Goal: Task Accomplishment & Management: Complete application form

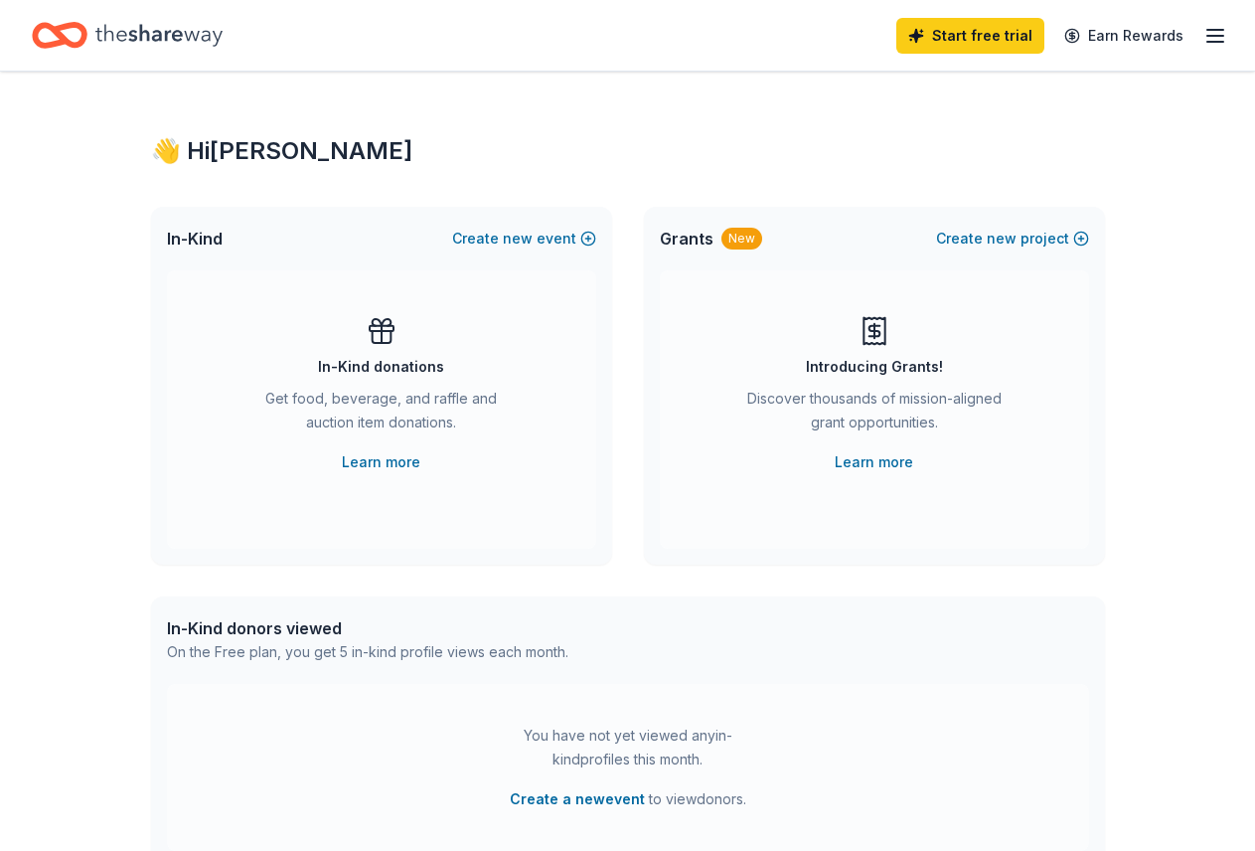
drag, startPoint x: 659, startPoint y: 230, endPoint x: 672, endPoint y: 233, distance: 13.3
click at [668, 232] on span "Grants" at bounding box center [687, 239] width 54 height 24
click at [674, 238] on span "Grants" at bounding box center [687, 239] width 54 height 24
drag, startPoint x: 1022, startPoint y: 287, endPoint x: 876, endPoint y: 300, distance: 146.7
click at [1020, 287] on div "Introducing Grants! Discover thousands of mission-aligned grant opportunities. …" at bounding box center [874, 409] width 429 height 278
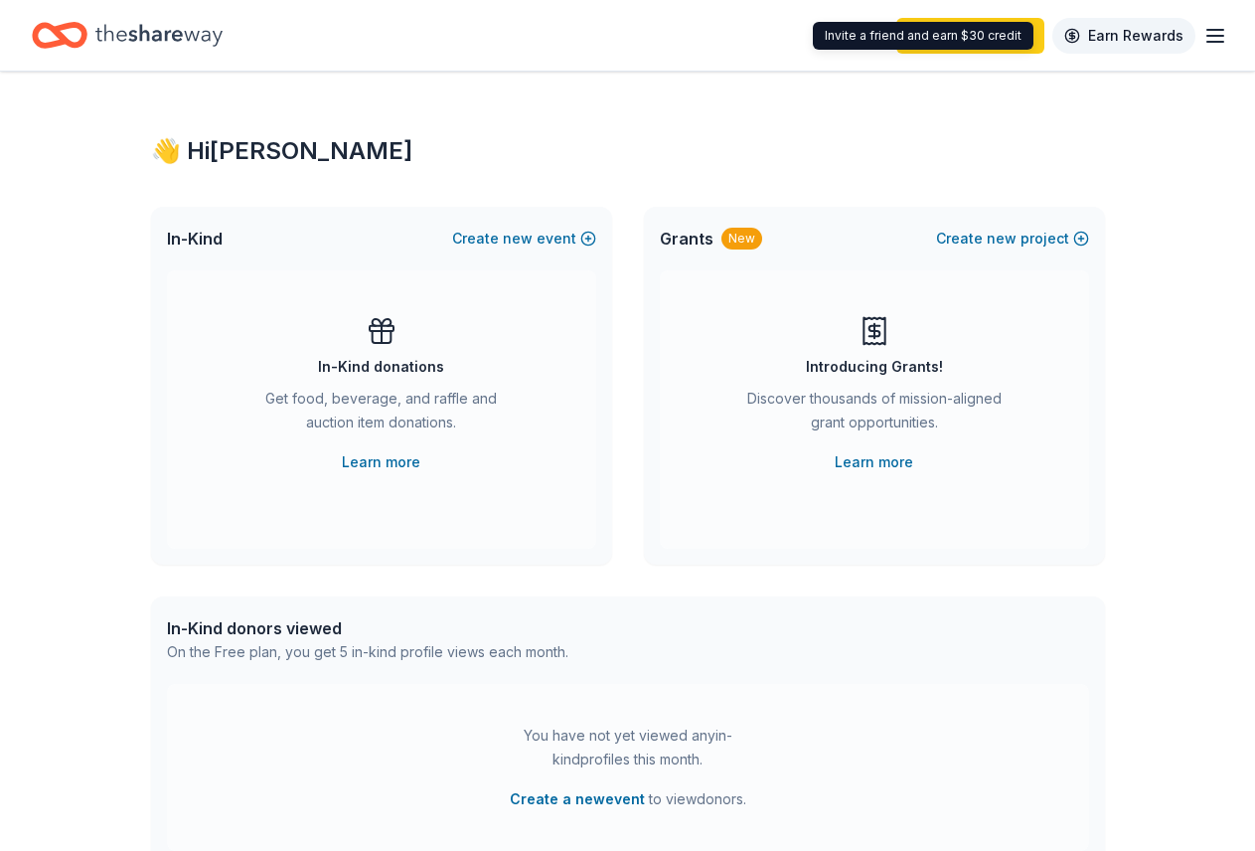
click at [1087, 39] on link "Earn Rewards" at bounding box center [1124, 36] width 143 height 36
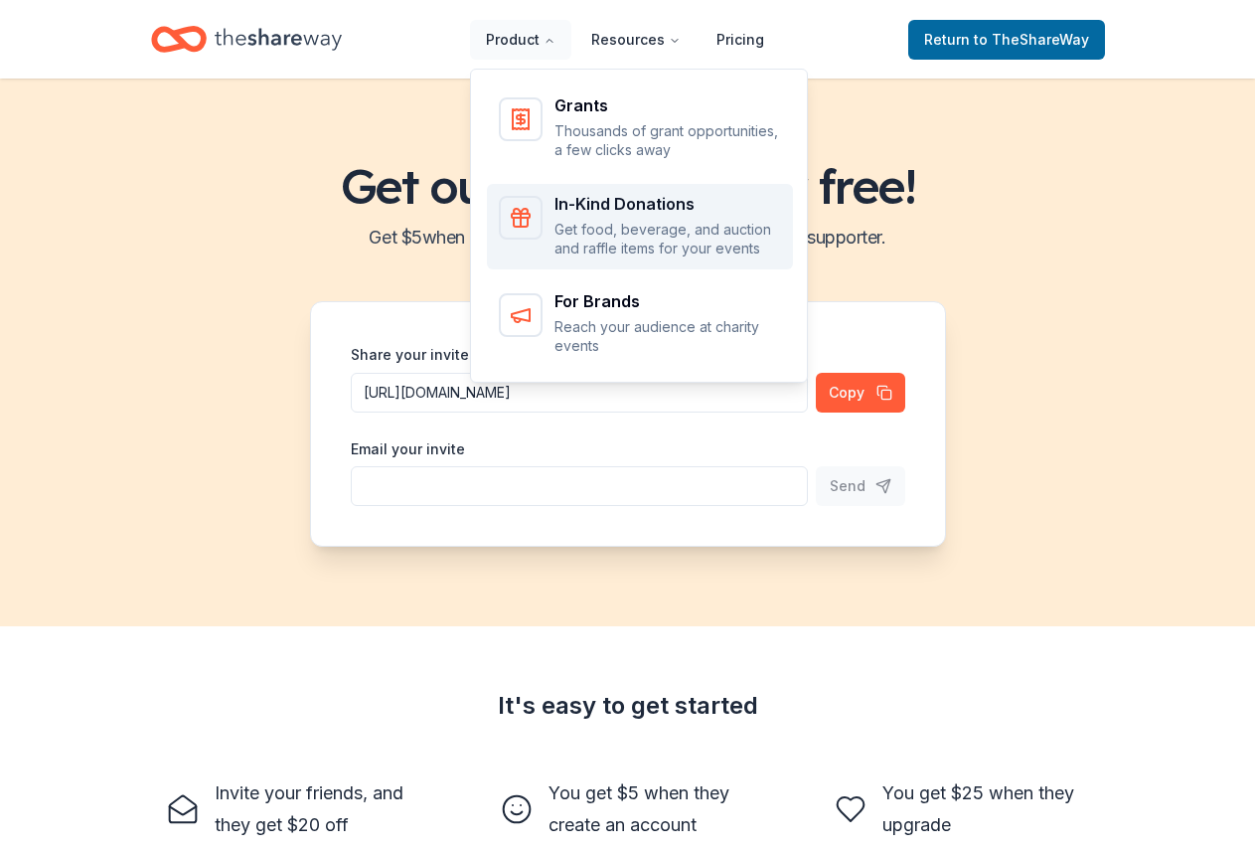
click at [591, 218] on div "In-Kind Donations Get food, beverage, and auction and raffle items for your eve…" at bounding box center [668, 227] width 227 height 63
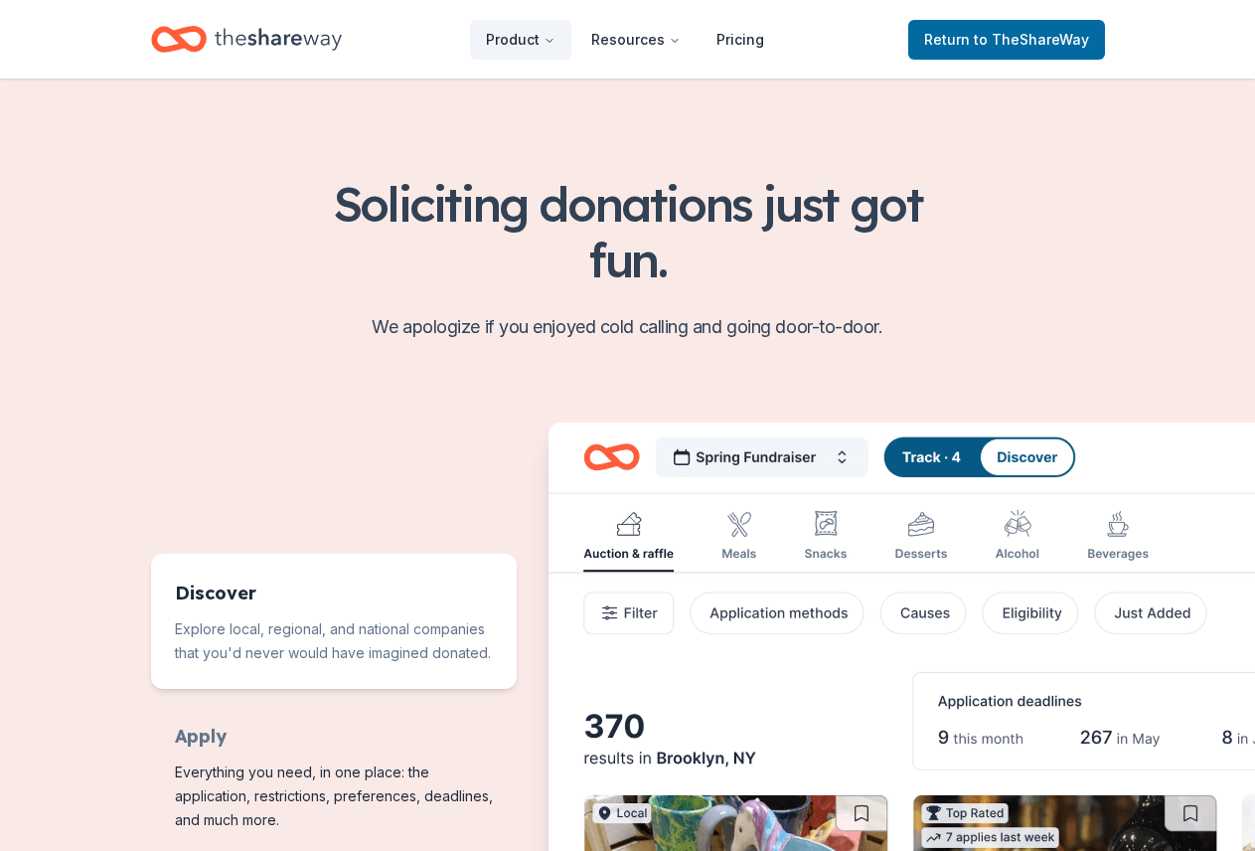
scroll to position [895, 0]
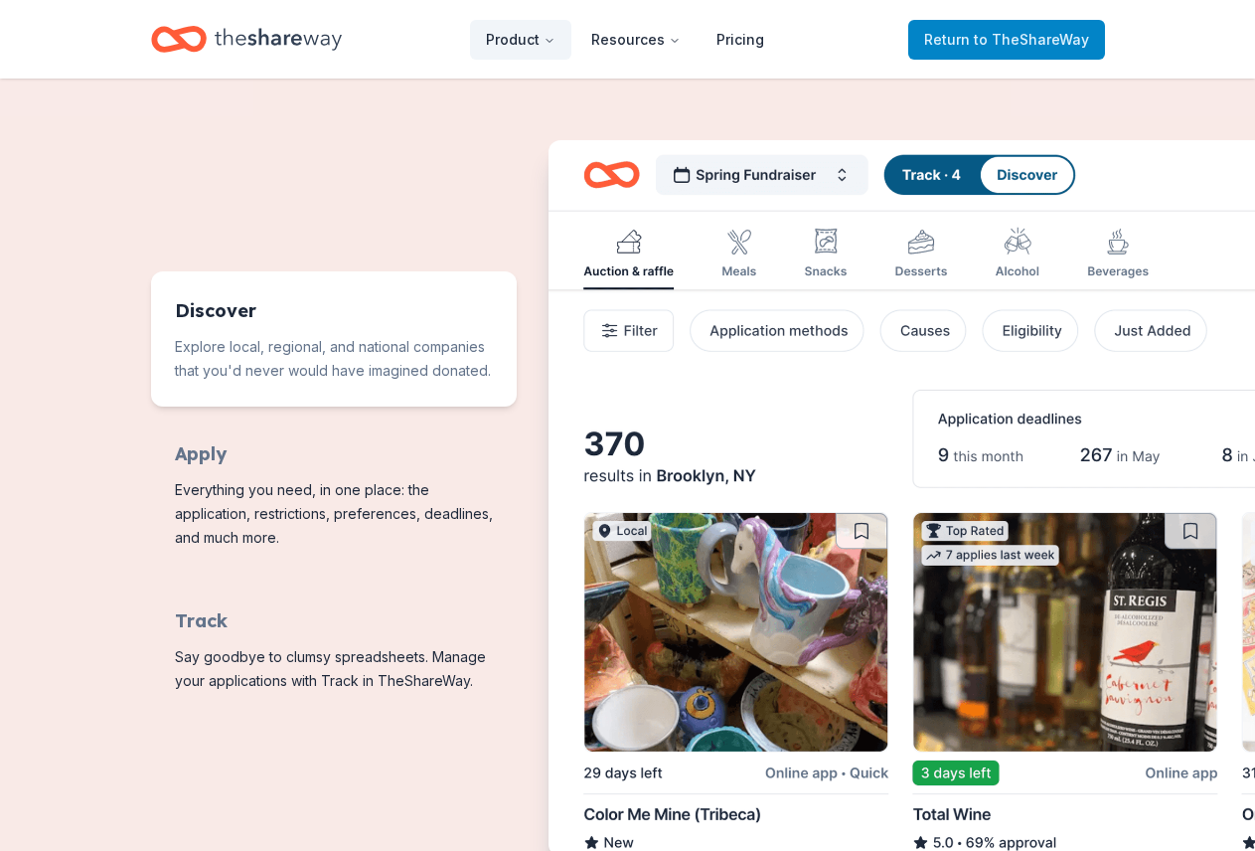
click at [982, 46] on span "to TheShareWay" at bounding box center [1031, 39] width 115 height 17
click at [953, 44] on span "Return to TheShareWay" at bounding box center [1006, 40] width 165 height 24
click at [219, 31] on icon "Home" at bounding box center [278, 39] width 127 height 41
click at [1048, 28] on span "Return to TheShareWay" at bounding box center [1006, 40] width 165 height 24
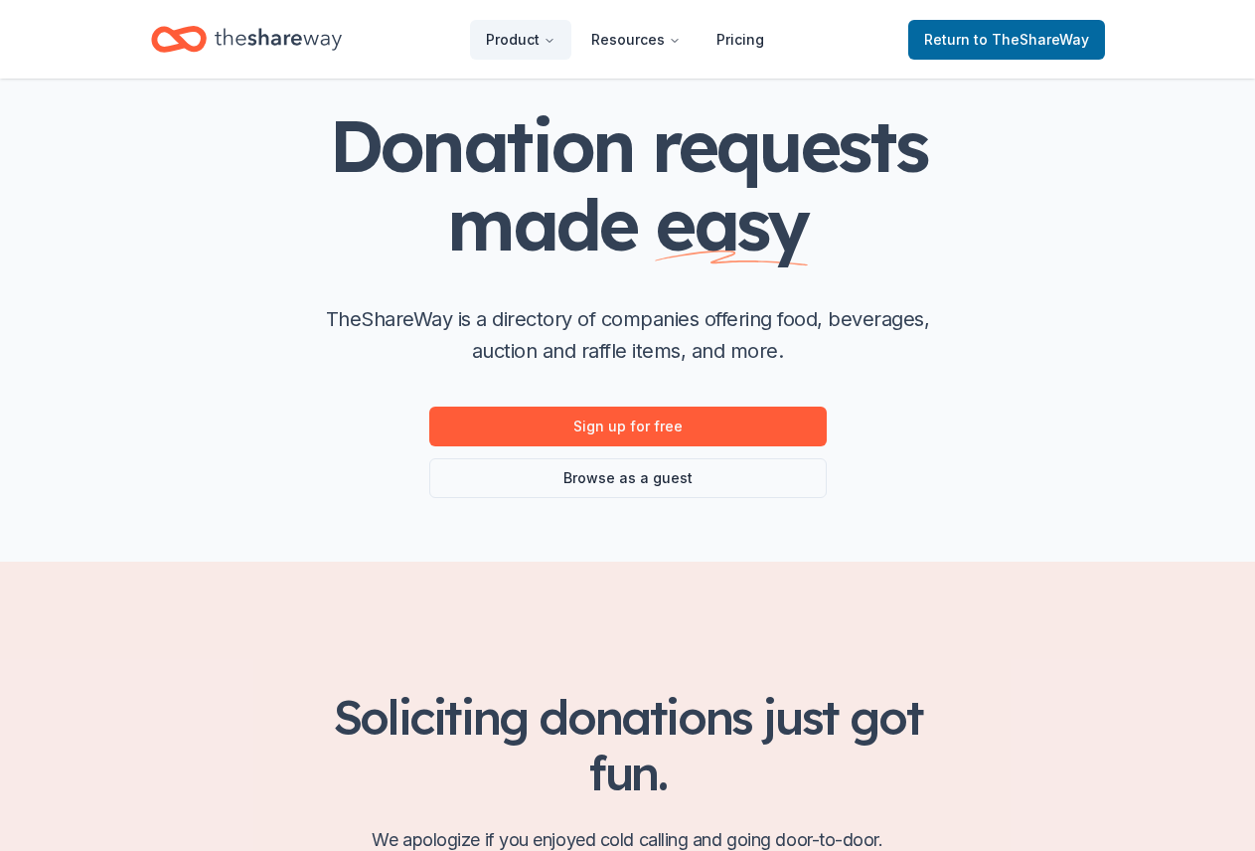
scroll to position [35, 0]
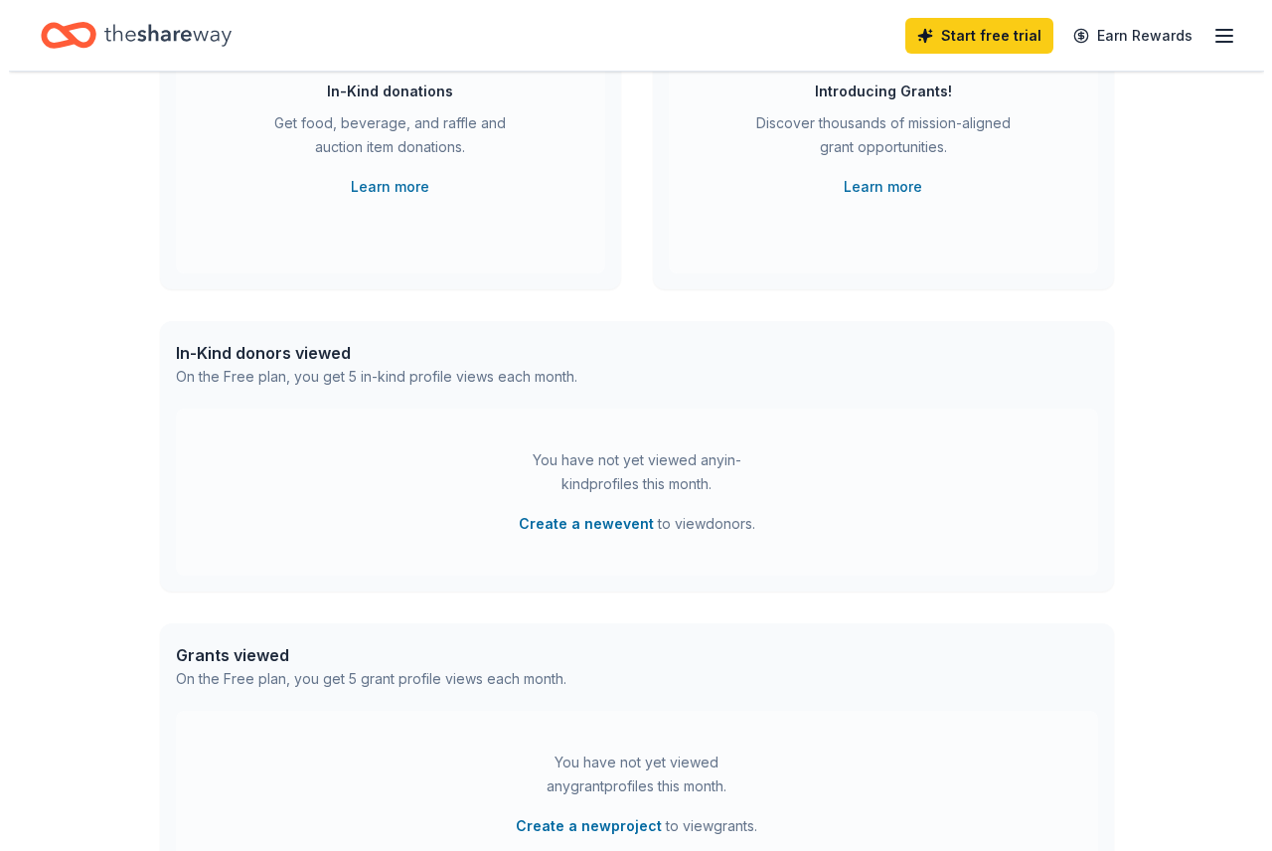
scroll to position [298, 0]
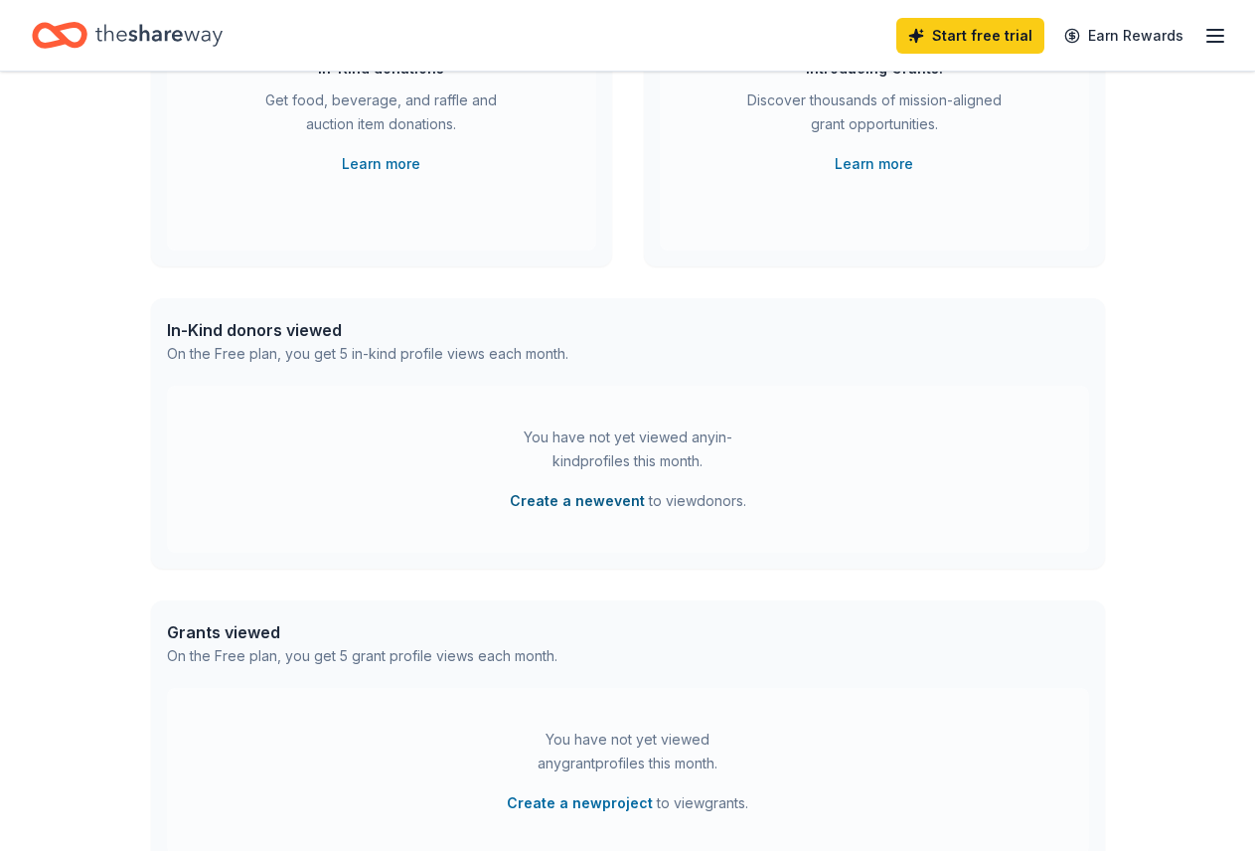
click at [572, 506] on button "Create a new event" at bounding box center [577, 501] width 135 height 24
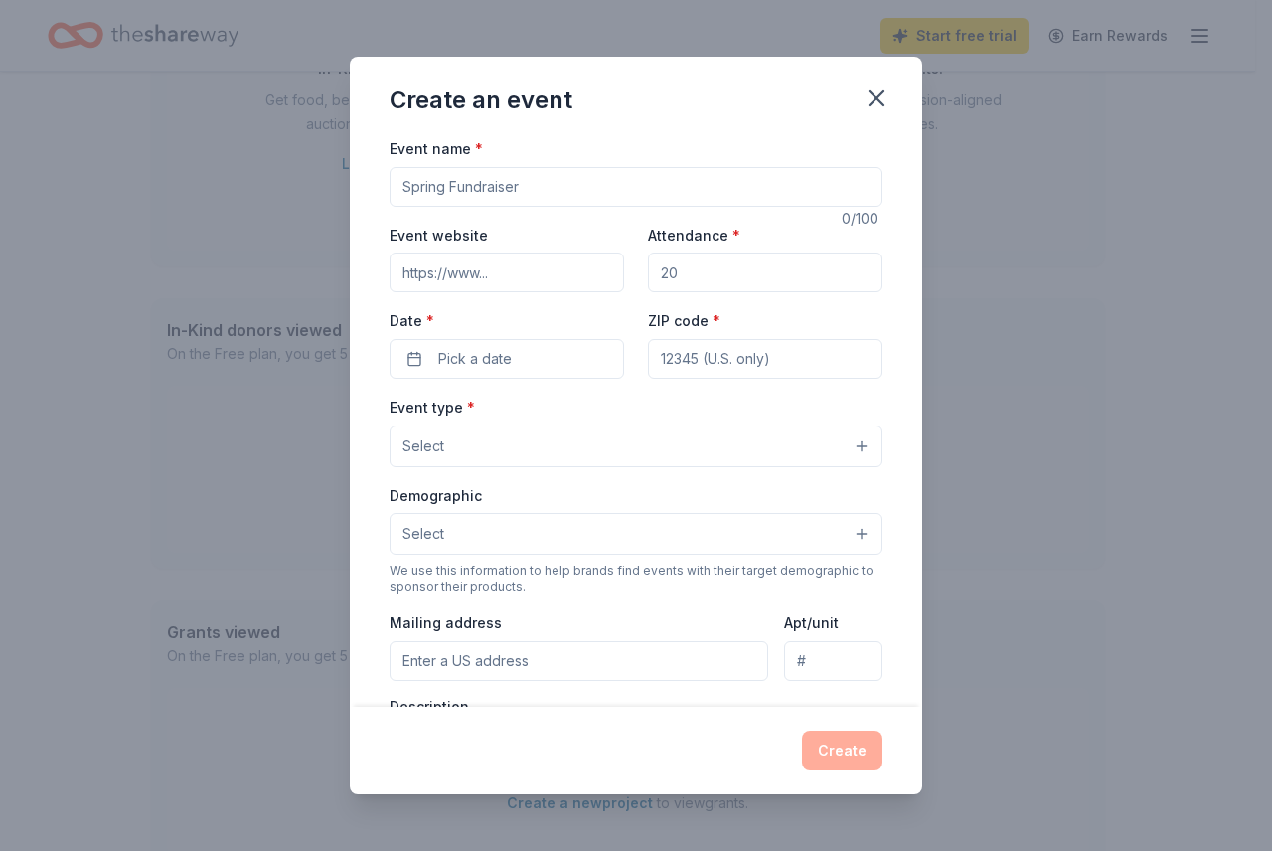
click at [582, 174] on input "Event name *" at bounding box center [636, 187] width 493 height 40
click at [494, 193] on input "Event name *" at bounding box center [636, 187] width 493 height 40
type input "Art Showcase/Fundraiser"
click at [495, 275] on input "Event website" at bounding box center [507, 272] width 235 height 40
